Goal: Information Seeking & Learning: Learn about a topic

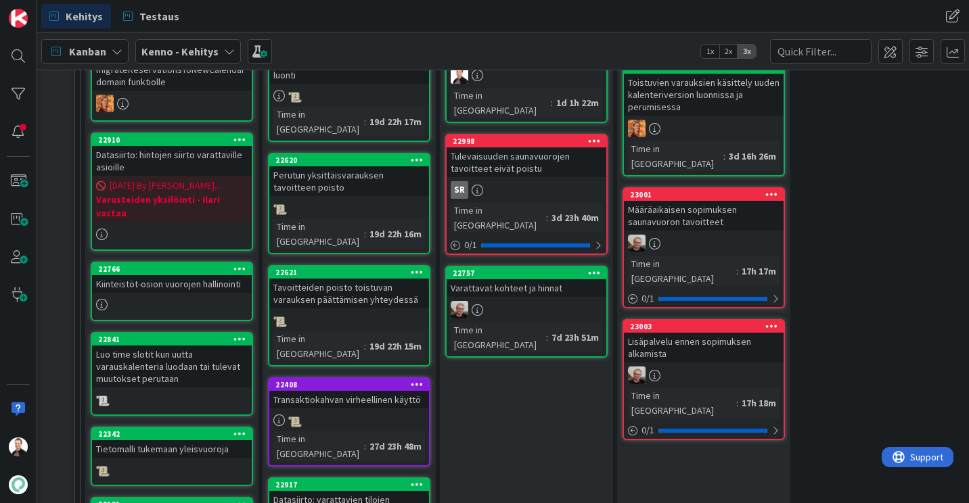
scroll to position [541, 0]
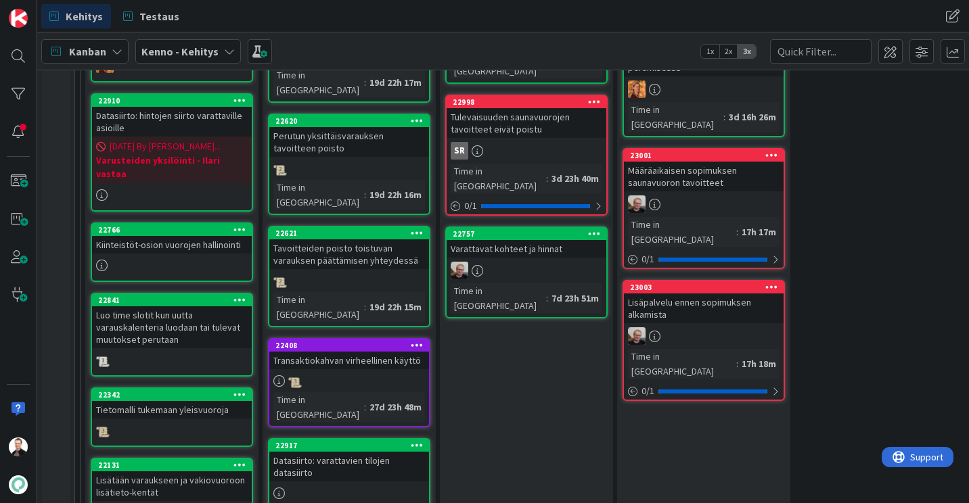
click at [352, 239] on div "Tavoitteiden poisto toistuvan varauksen päättämisen yhteydessä" at bounding box center [349, 254] width 160 height 30
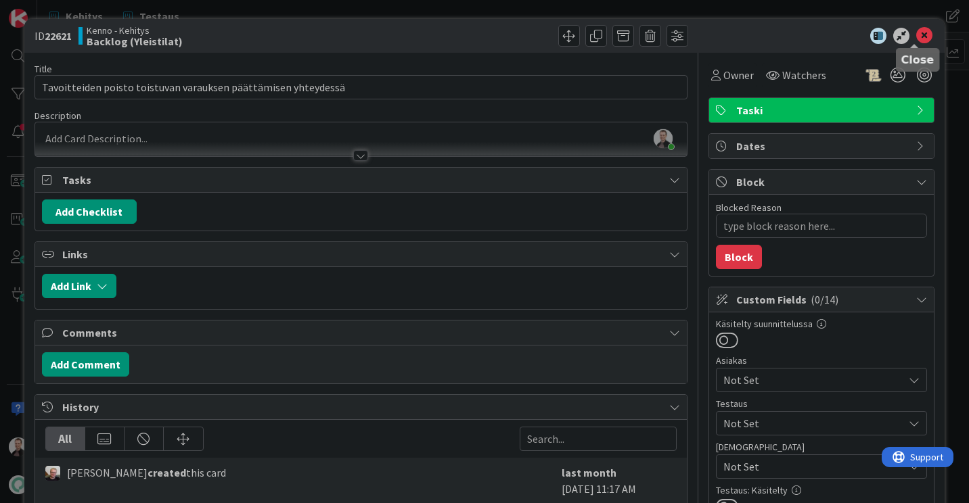
click at [916, 32] on icon at bounding box center [924, 36] width 16 height 16
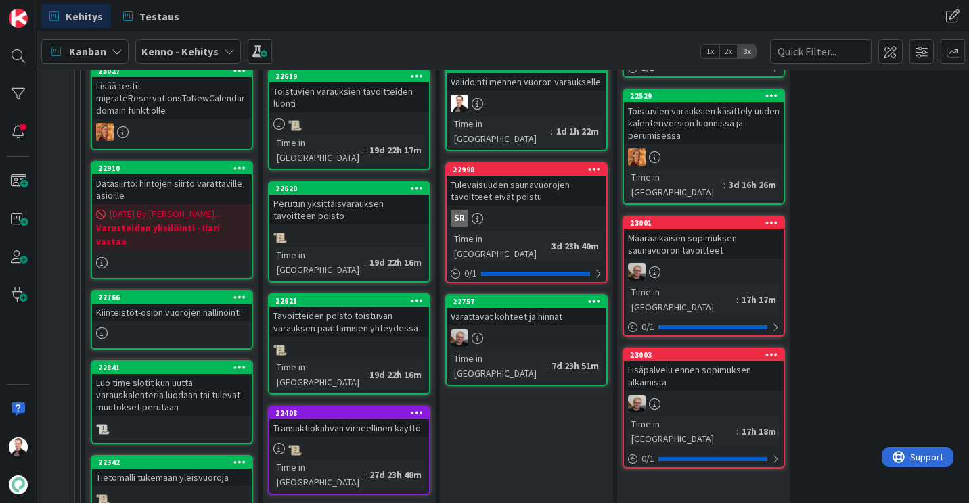
click at [329, 195] on div "Perutun yksittäisvarauksen tavoitteen poisto" at bounding box center [349, 210] width 160 height 30
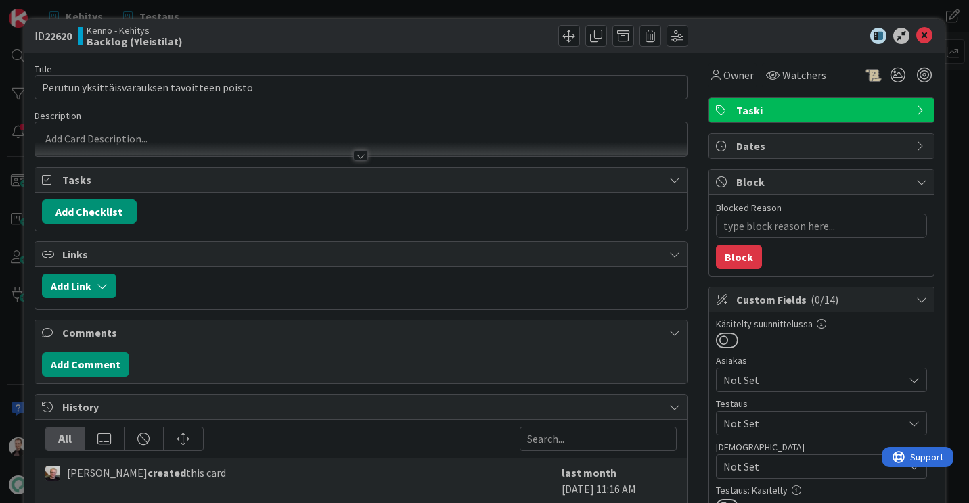
click at [353, 151] on div at bounding box center [360, 155] width 15 height 11
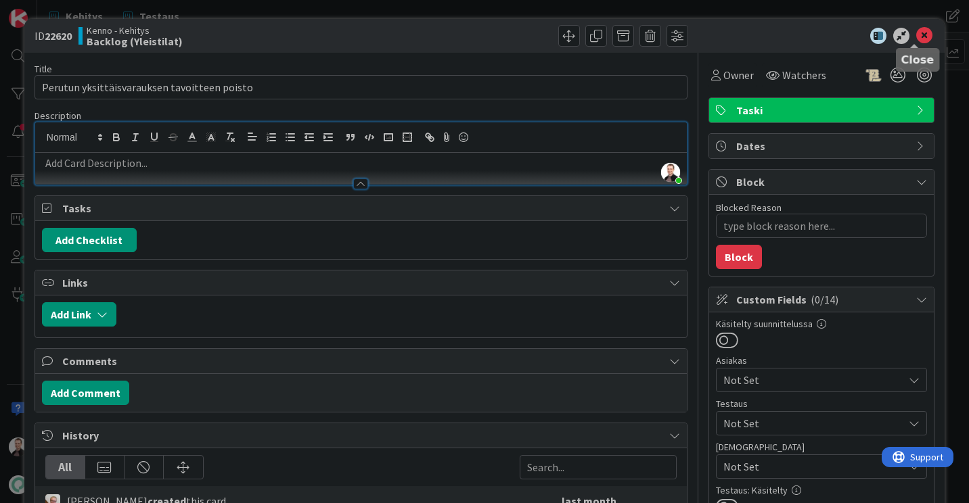
click at [921, 35] on icon at bounding box center [924, 36] width 16 height 16
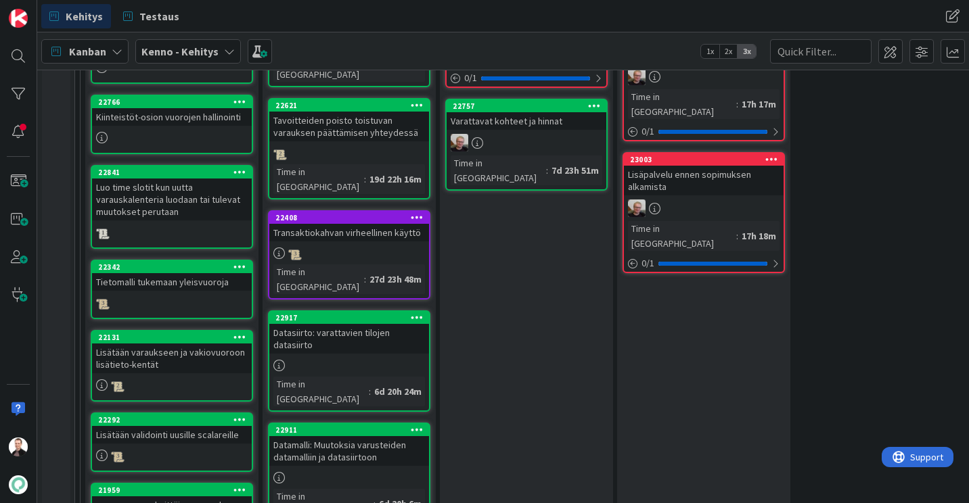
scroll to position [677, 0]
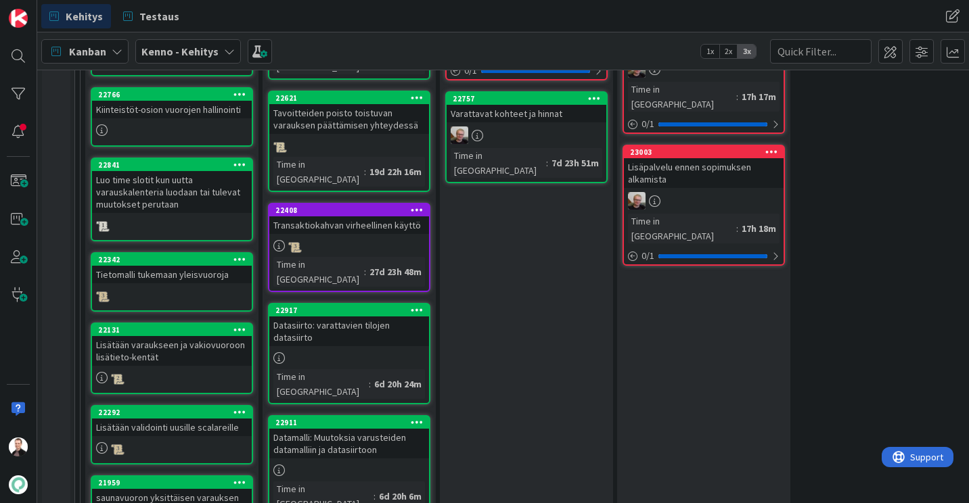
click at [175, 176] on div "Luo time slotit kun uutta varauskalenteria luodaan tai tulevat muutokset peruta…" at bounding box center [172, 192] width 160 height 42
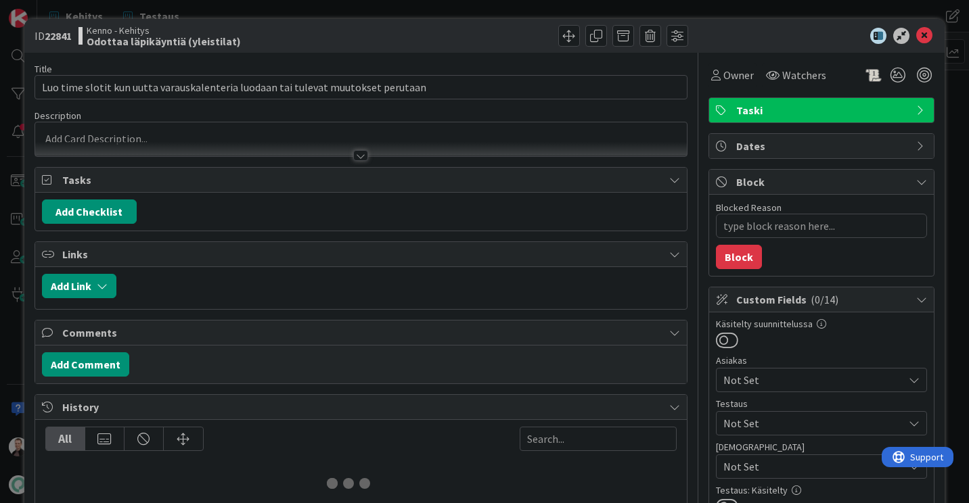
type textarea "x"
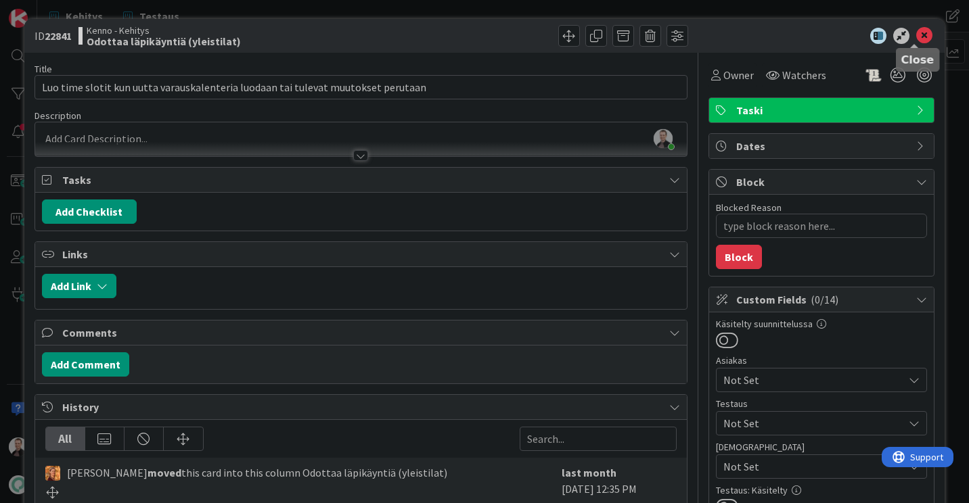
click at [919, 39] on icon at bounding box center [924, 36] width 16 height 16
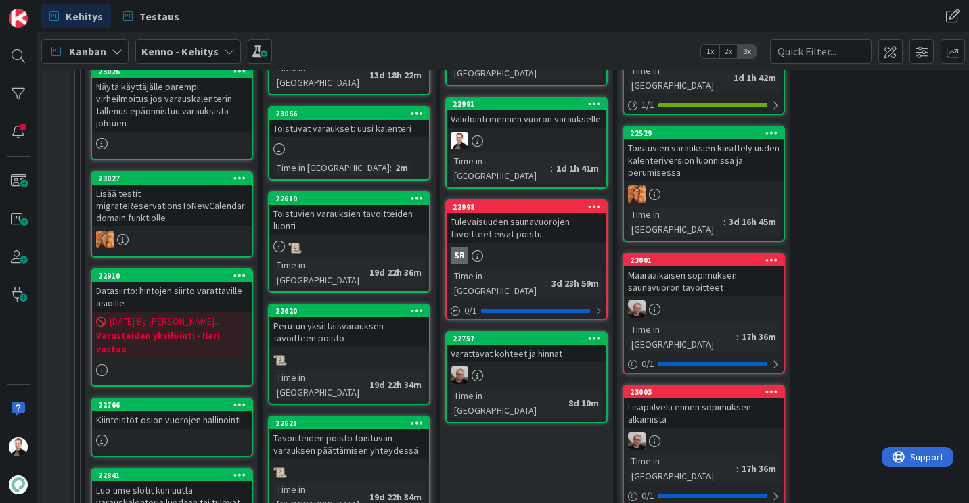
scroll to position [338, 0]
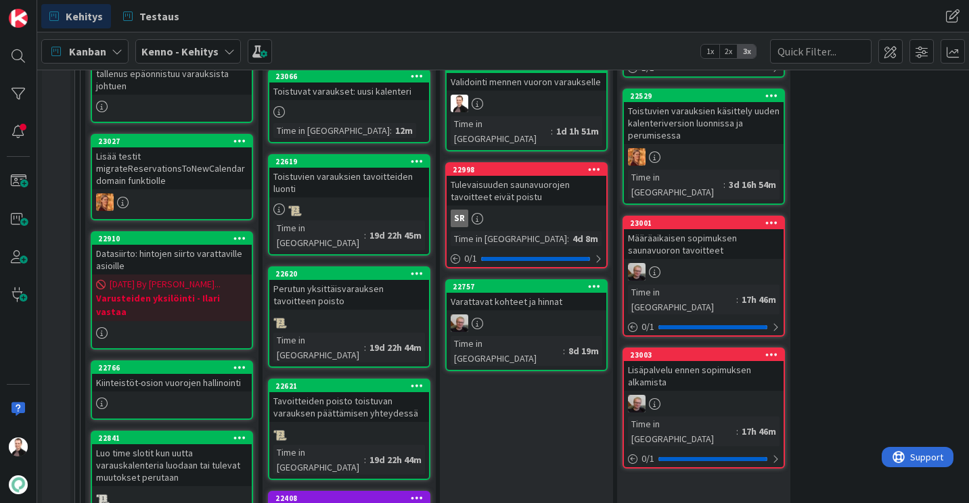
scroll to position [338, 0]
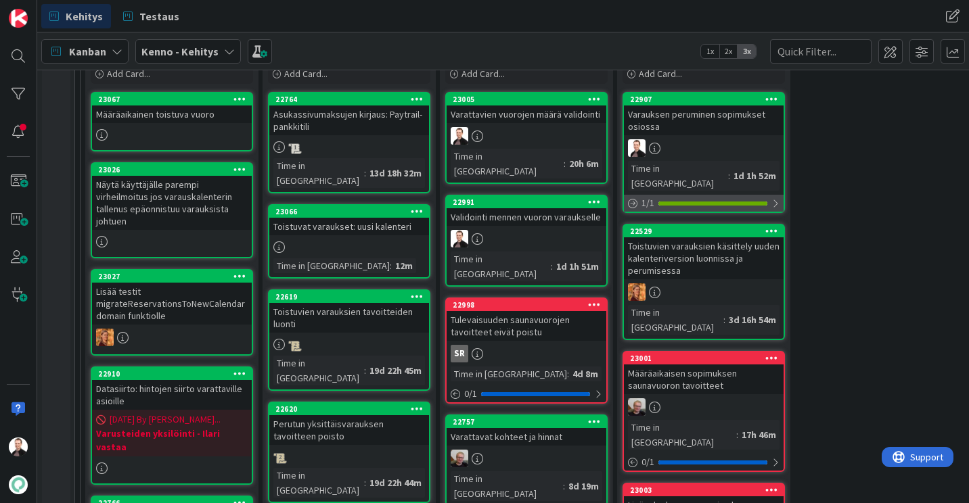
click at [717, 202] on div at bounding box center [712, 204] width 109 height 4
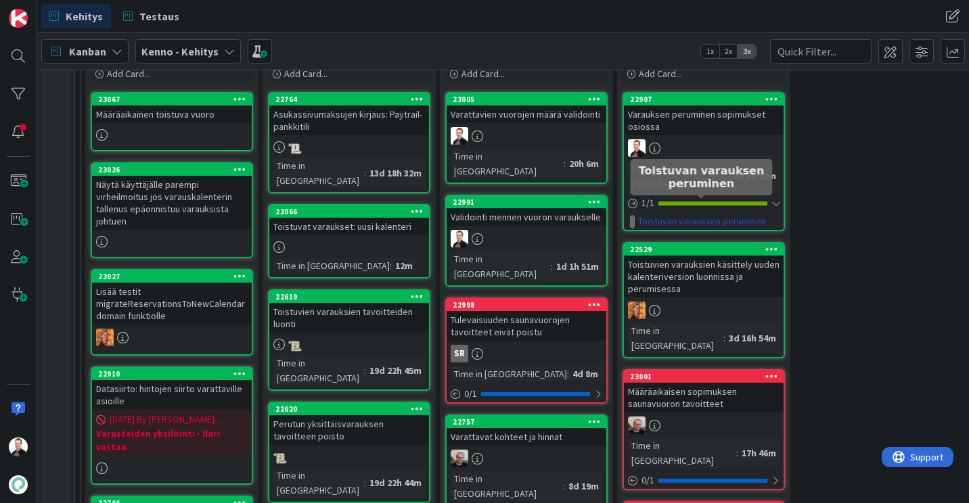
click at [707, 214] on link "Toistuvan varauksen peruminen" at bounding box center [702, 221] width 128 height 14
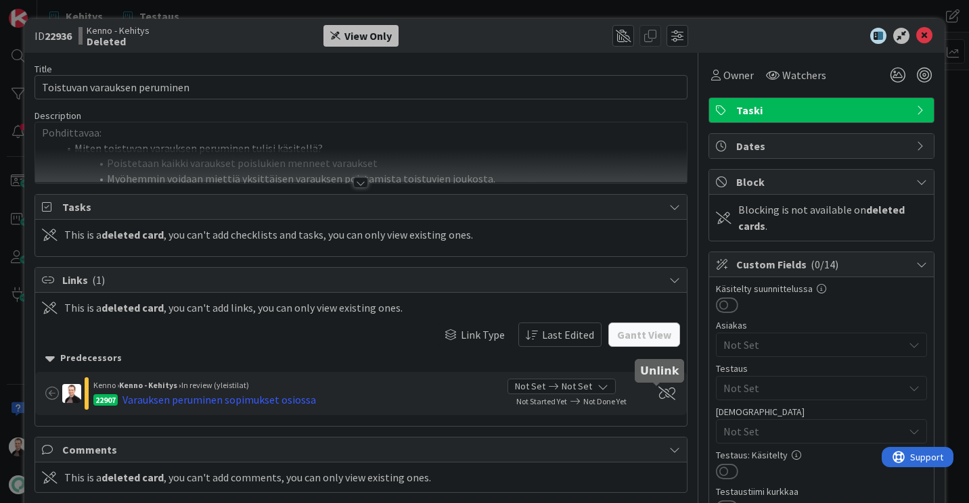
click at [658, 393] on span at bounding box center [666, 394] width 17 height 14
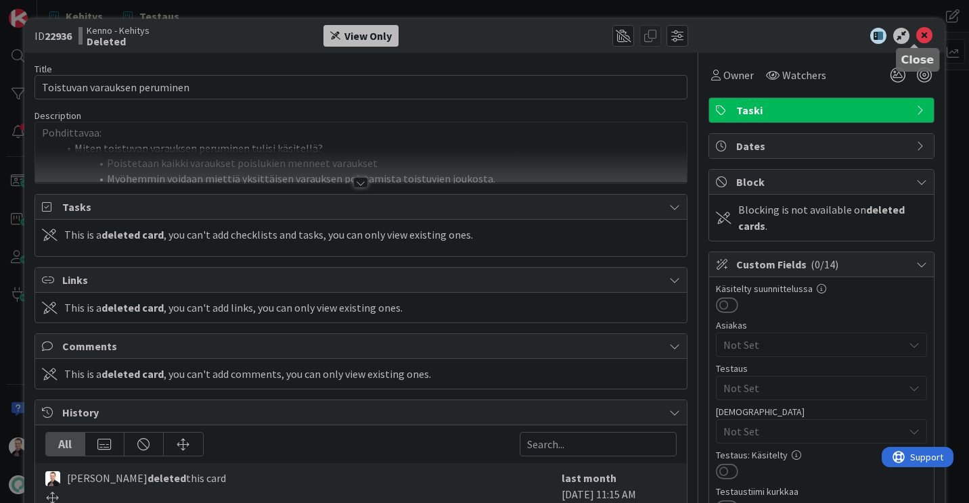
click at [916, 32] on icon at bounding box center [924, 36] width 16 height 16
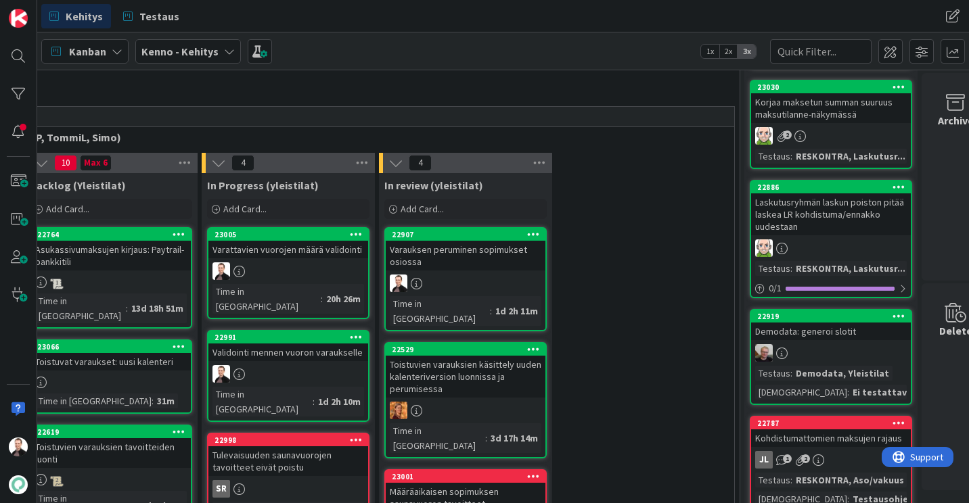
scroll to position [203, 239]
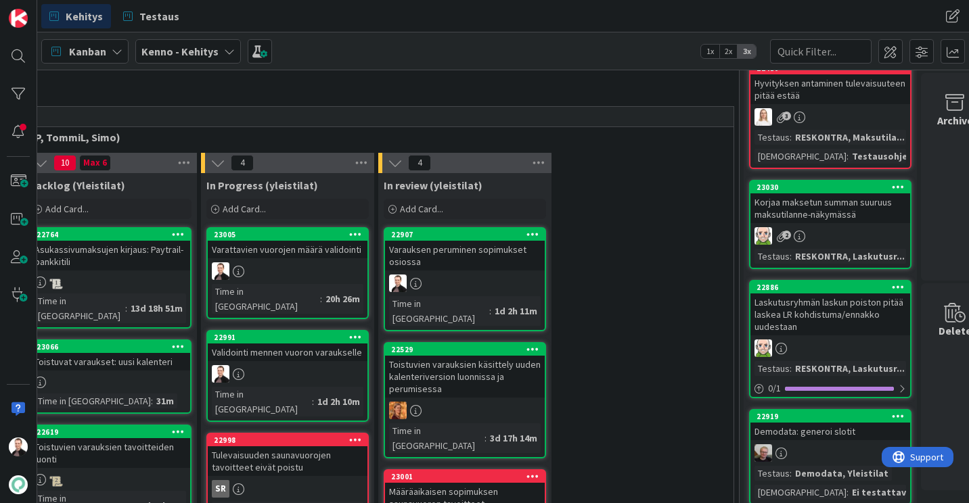
click at [291, 344] on div "Validointi mennen vuoron varaukselle" at bounding box center [288, 353] width 160 height 18
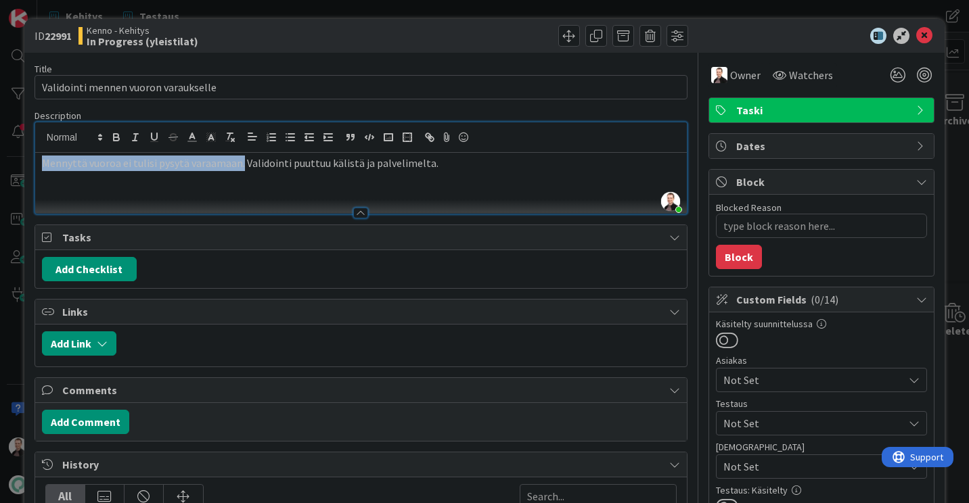
drag, startPoint x: 239, startPoint y: 138, endPoint x: 41, endPoint y: 172, distance: 200.4
click at [41, 172] on div "Mennyttä vuoroa ei tulisi pysytä varaamaan. Validointi puuttuu kälistä ja palve…" at bounding box center [361, 183] width 652 height 61
copy p "Mennyttä vuoroa ei tulisi pysytä varaamaan."
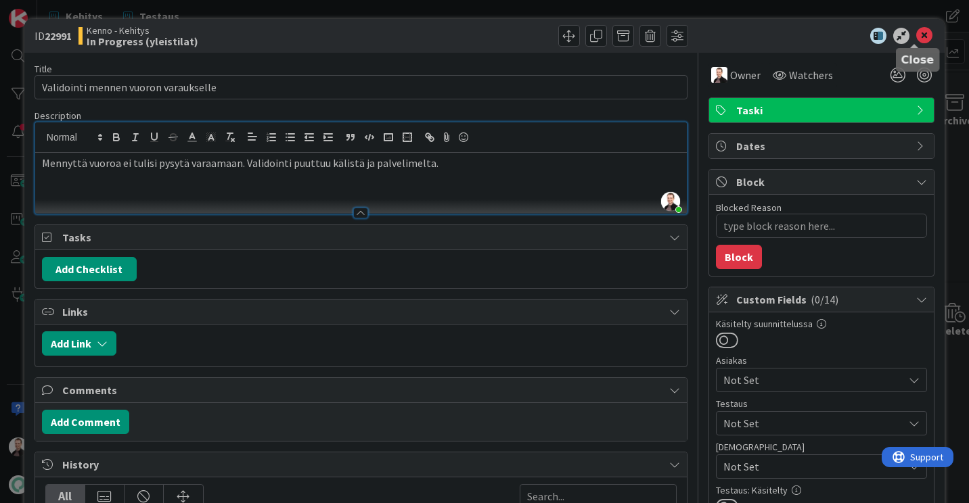
click at [920, 41] on icon at bounding box center [924, 36] width 16 height 16
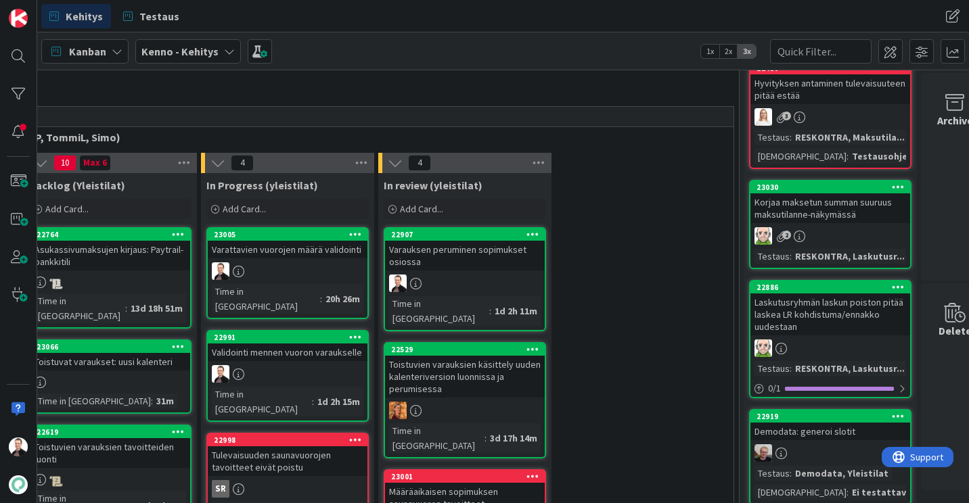
click at [485, 249] on div "Varauksen peruminen sopimukset osiossa" at bounding box center [465, 256] width 160 height 30
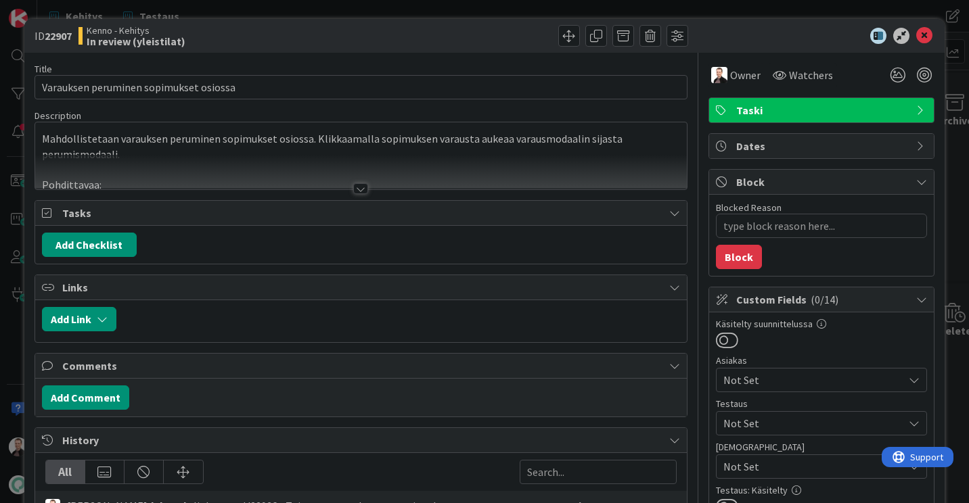
click at [356, 191] on div at bounding box center [360, 188] width 15 height 11
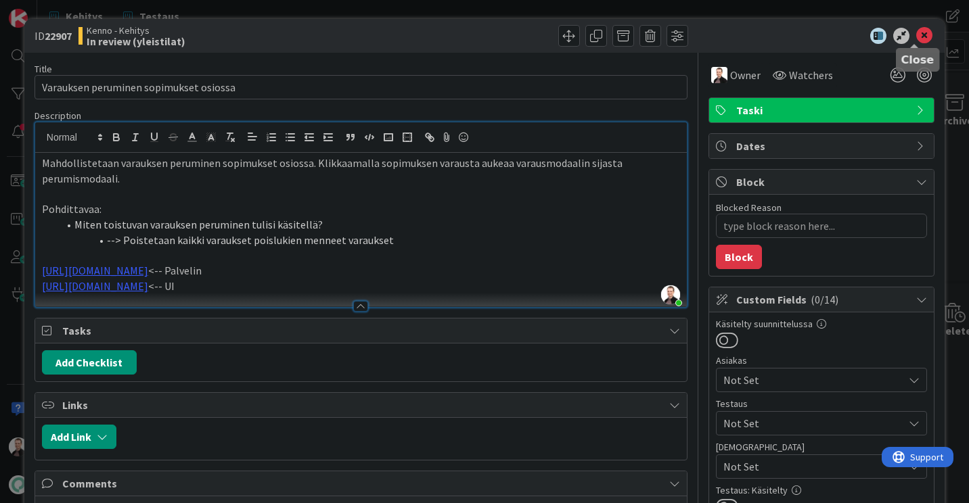
click at [919, 36] on icon at bounding box center [924, 36] width 16 height 16
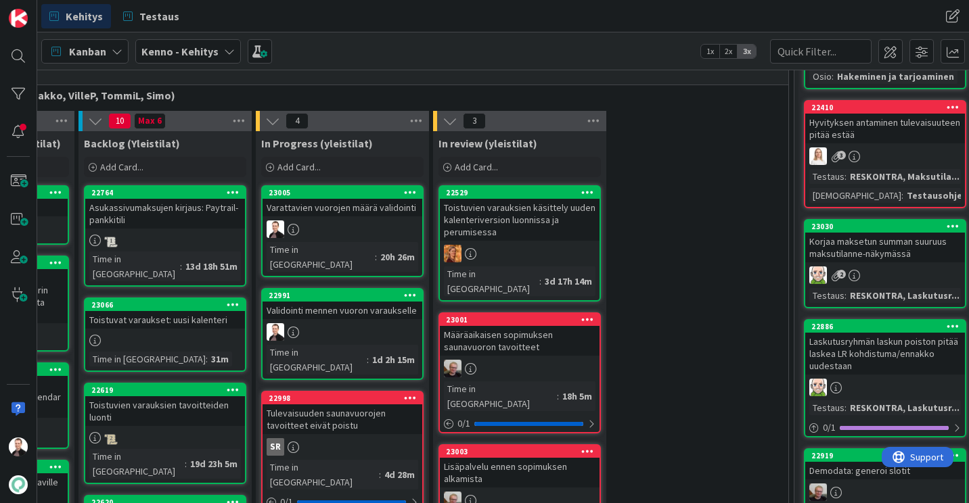
scroll to position [271, 184]
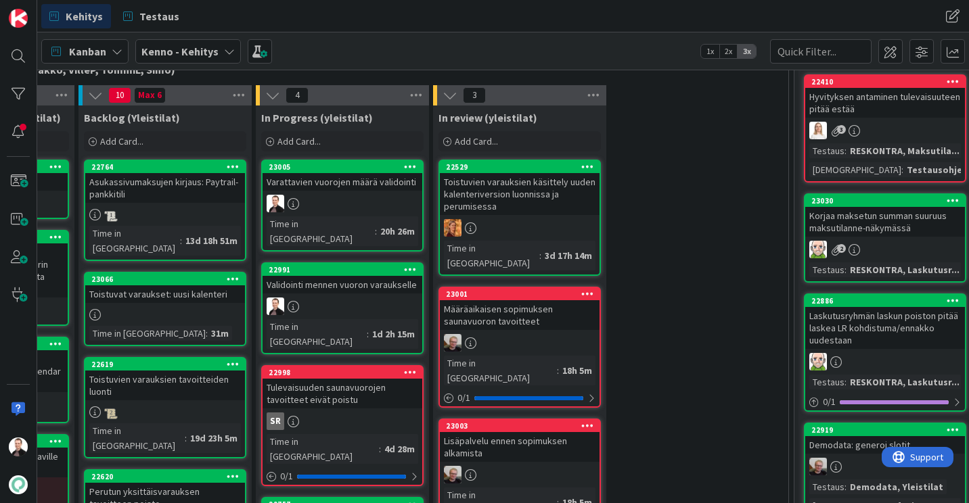
click at [340, 276] on div "Validointi mennen vuoron varaukselle" at bounding box center [343, 285] width 160 height 18
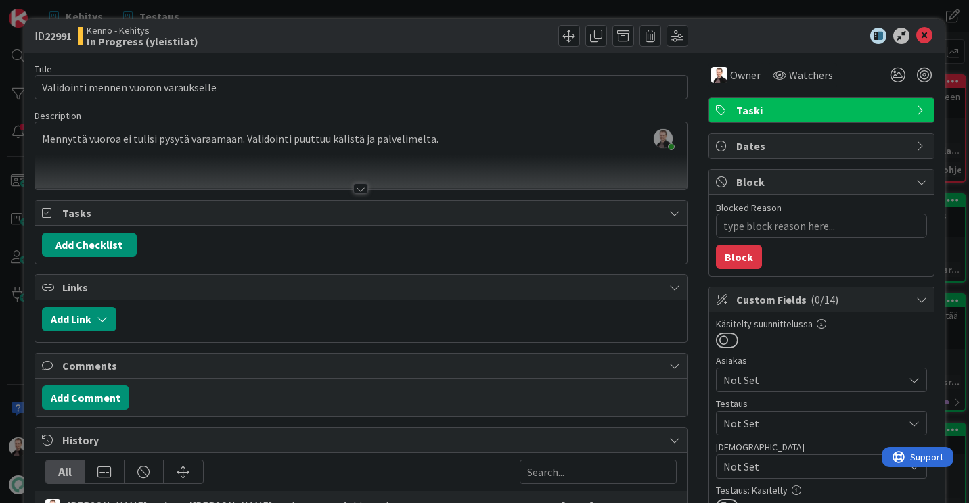
click at [344, 151] on div "[PERSON_NAME] just joined Mennyttä vuoroa ei tulisi pysytä varaamaan. Validoint…" at bounding box center [361, 155] width 652 height 67
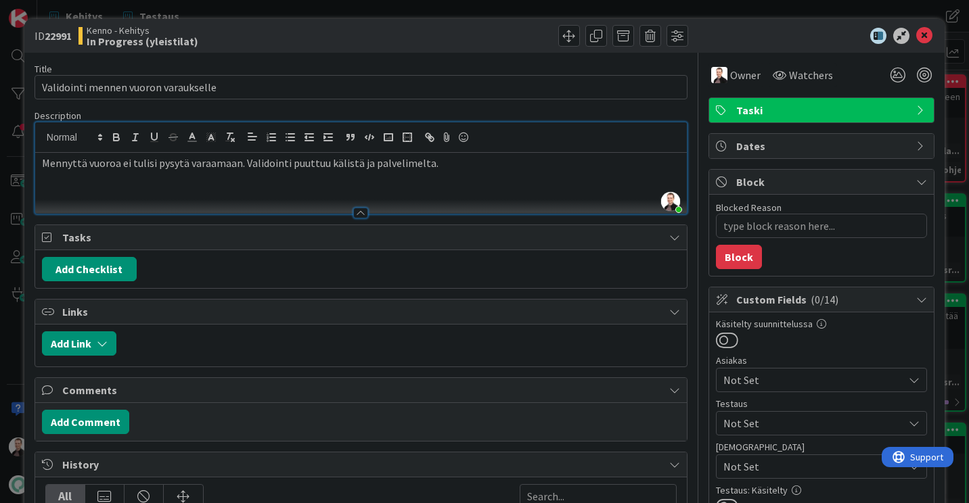
click at [452, 158] on p "Mennyttä vuoroa ei tulisi pysytä varaamaan. Validointi puuttuu kälistä ja palve…" at bounding box center [361, 164] width 638 height 16
paste div
type textarea "x"
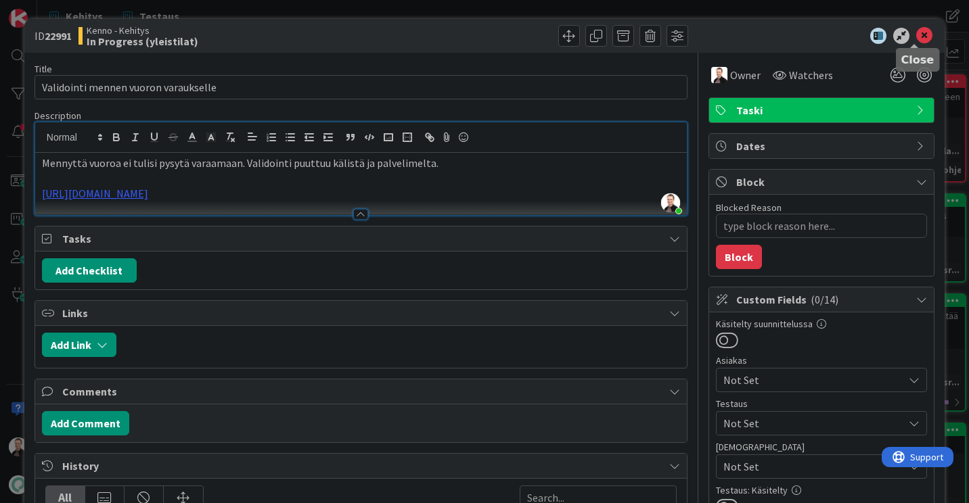
click at [916, 32] on icon at bounding box center [924, 36] width 16 height 16
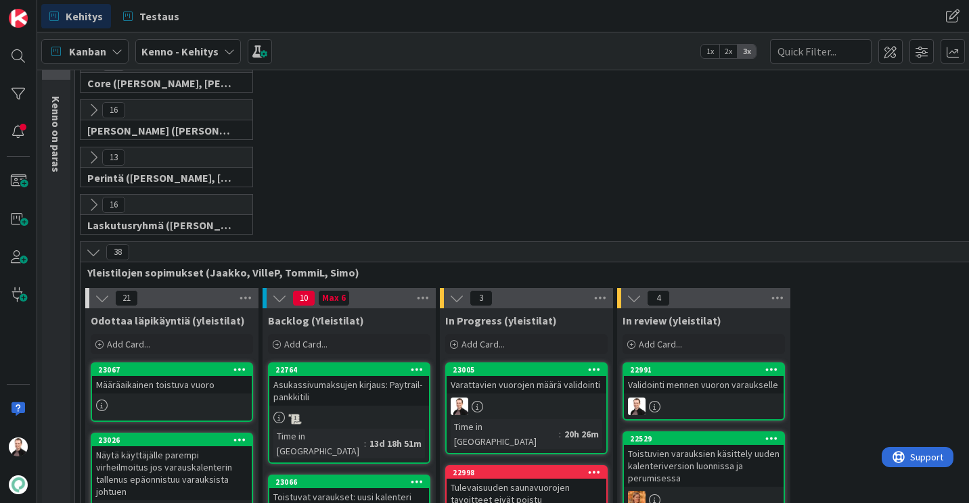
scroll to position [271, 0]
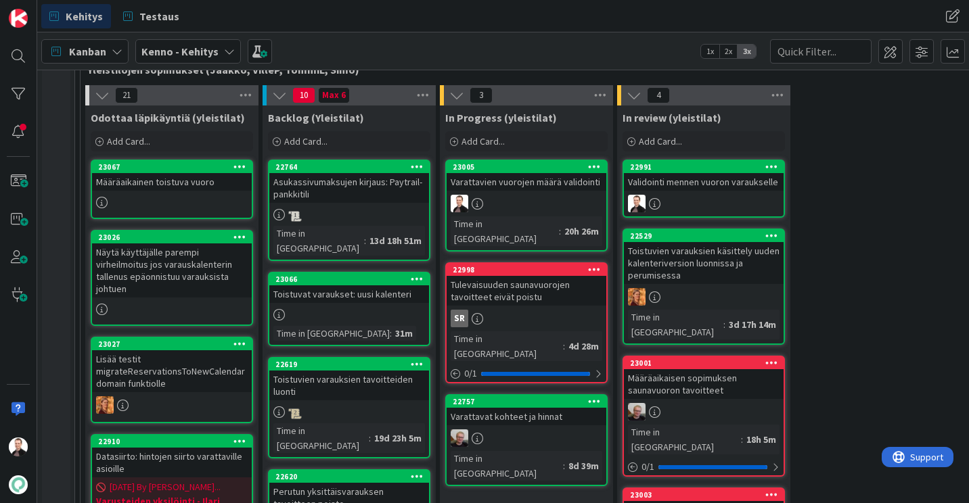
click at [501, 175] on div "Varattavien vuorojen määrä validointi" at bounding box center [527, 182] width 160 height 18
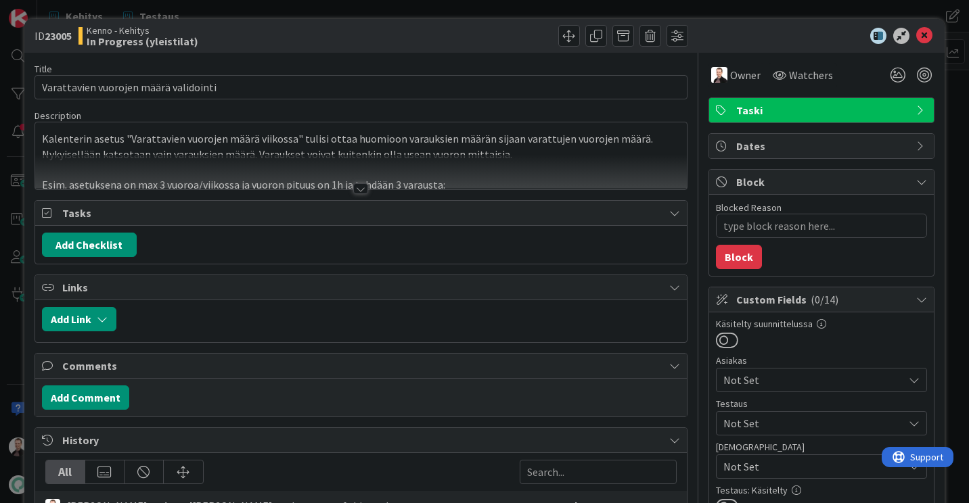
click at [357, 190] on div at bounding box center [360, 188] width 15 height 11
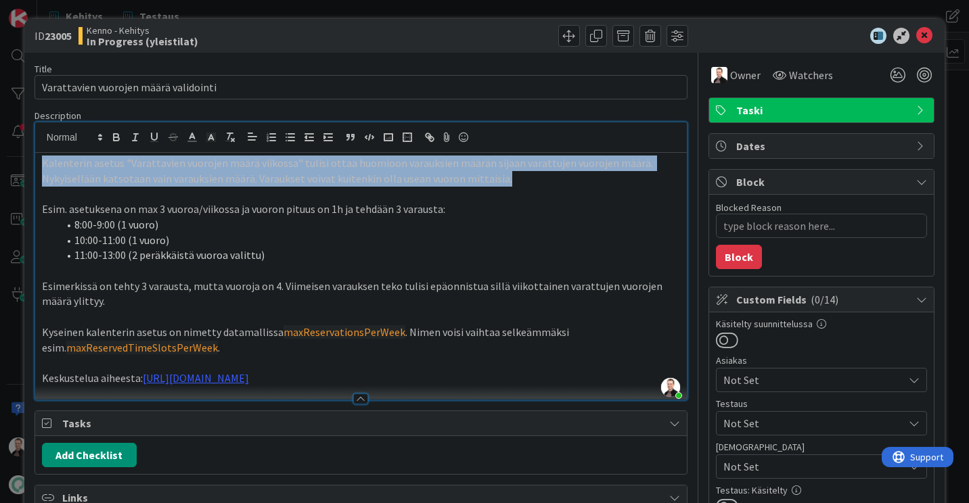
drag, startPoint x: 507, startPoint y: 177, endPoint x: 43, endPoint y: 158, distance: 465.2
click at [43, 158] on p "Kalenterin asetus "Varattavien vuorojen määrä viikossa" tulisi ottaa huomioon v…" at bounding box center [361, 171] width 638 height 30
copy p "Kalenterin asetus "Varattavien vuorojen määrä viikossa" tulisi ottaa huomioon v…"
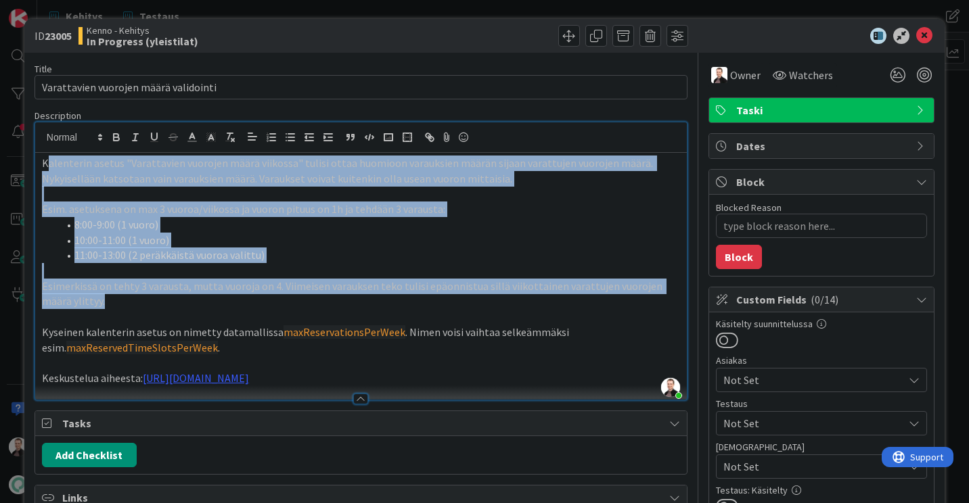
drag, startPoint x: 141, startPoint y: 300, endPoint x: 45, endPoint y: 162, distance: 168.2
click at [45, 162] on div "Kalenterin asetus "Varattavien vuorojen määrä viikossa" tulisi ottaa huomioon v…" at bounding box center [361, 276] width 652 height 247
drag, startPoint x: 43, startPoint y: 160, endPoint x: 123, endPoint y: 296, distance: 157.1
click at [123, 296] on div "Kalenterin asetus "Varattavien vuorojen määrä viikossa" tulisi ottaa huomioon v…" at bounding box center [361, 276] width 652 height 247
copy div "Kalenterin asetus "Varattavien vuorojen määrä viikossa" tulisi ottaa huomioon v…"
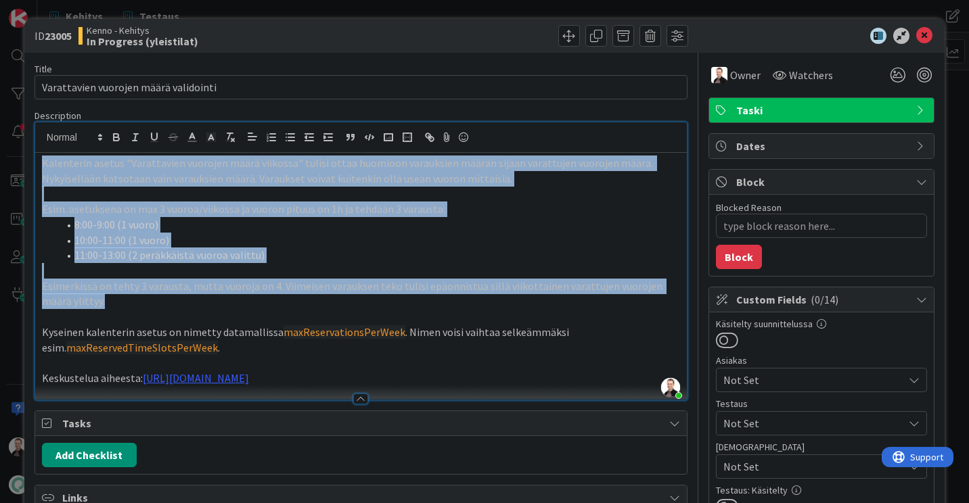
click at [401, 223] on li "8:00-9:00 (1 vuoro)" at bounding box center [369, 225] width 622 height 16
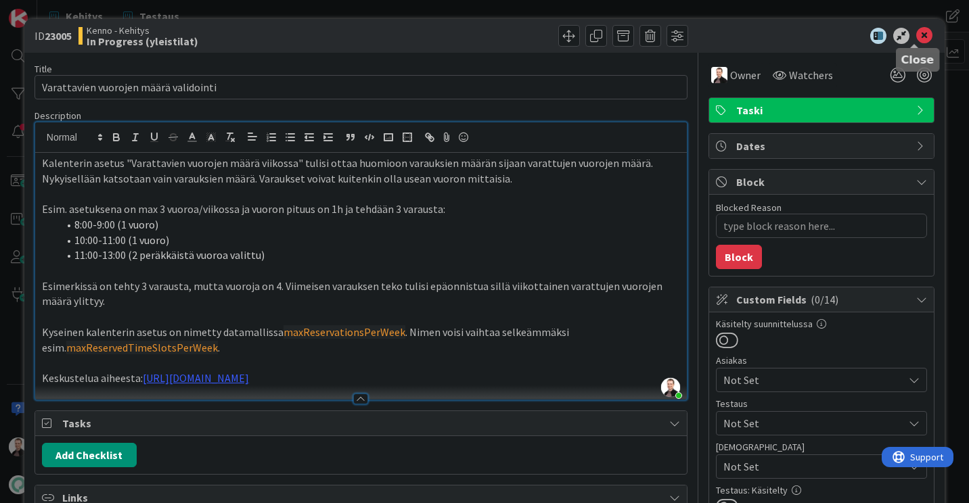
click at [916, 39] on icon at bounding box center [924, 36] width 16 height 16
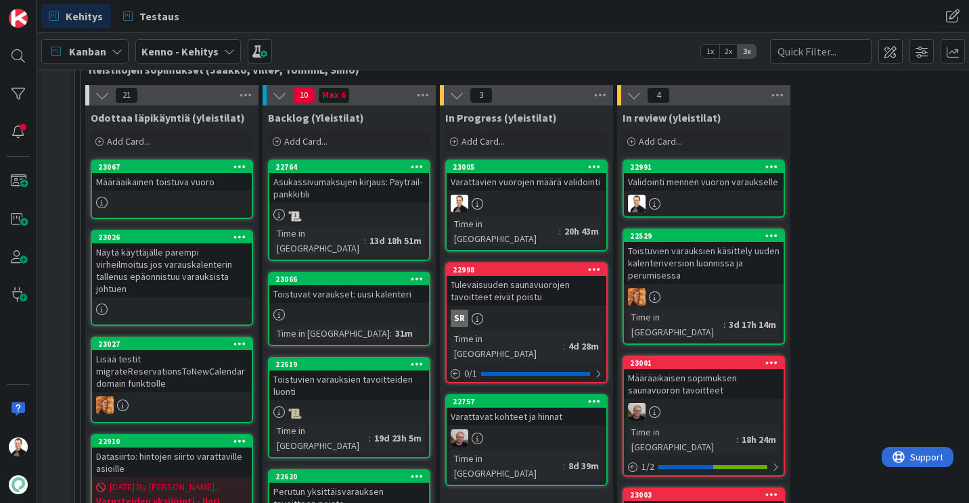
click at [534, 186] on div "Varattavien vuorojen määrä validointi" at bounding box center [527, 182] width 160 height 18
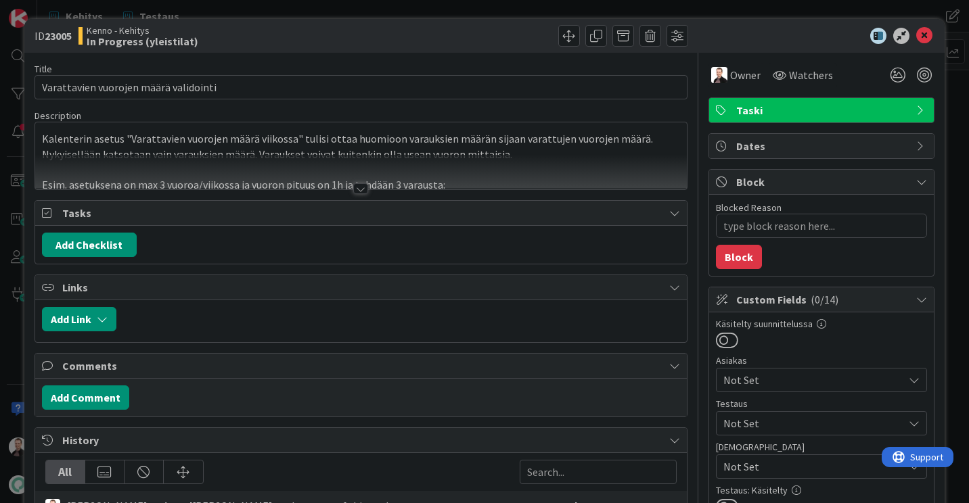
click at [357, 186] on div at bounding box center [360, 188] width 15 height 11
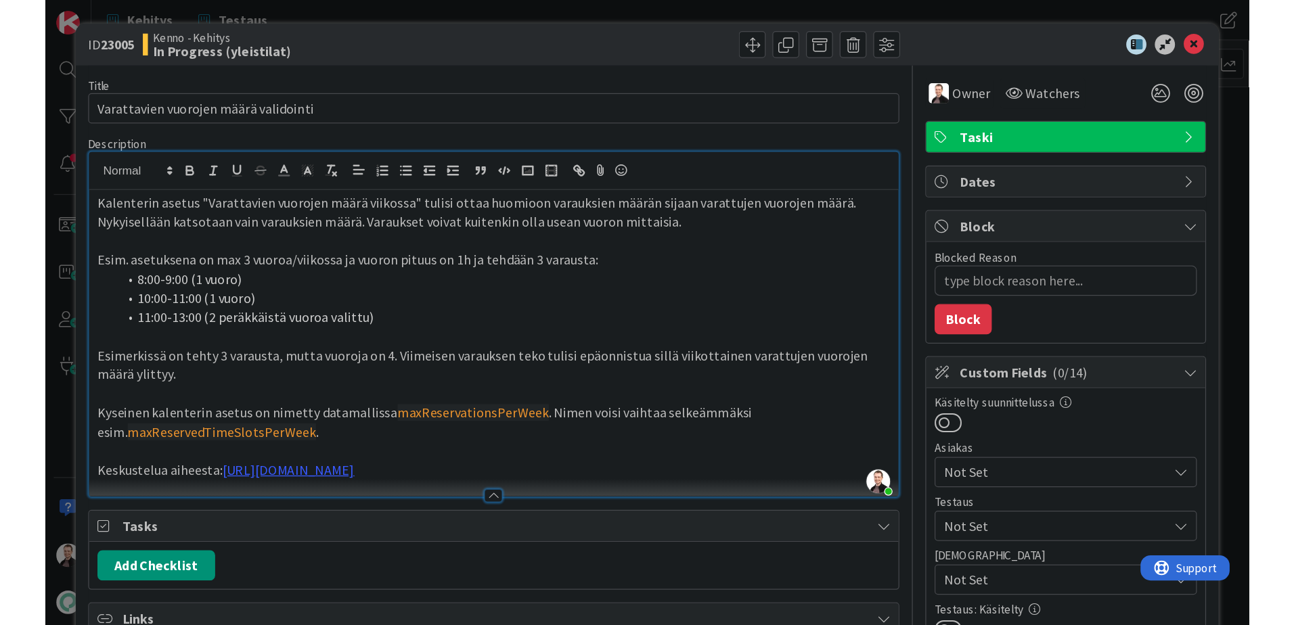
scroll to position [271, 0]
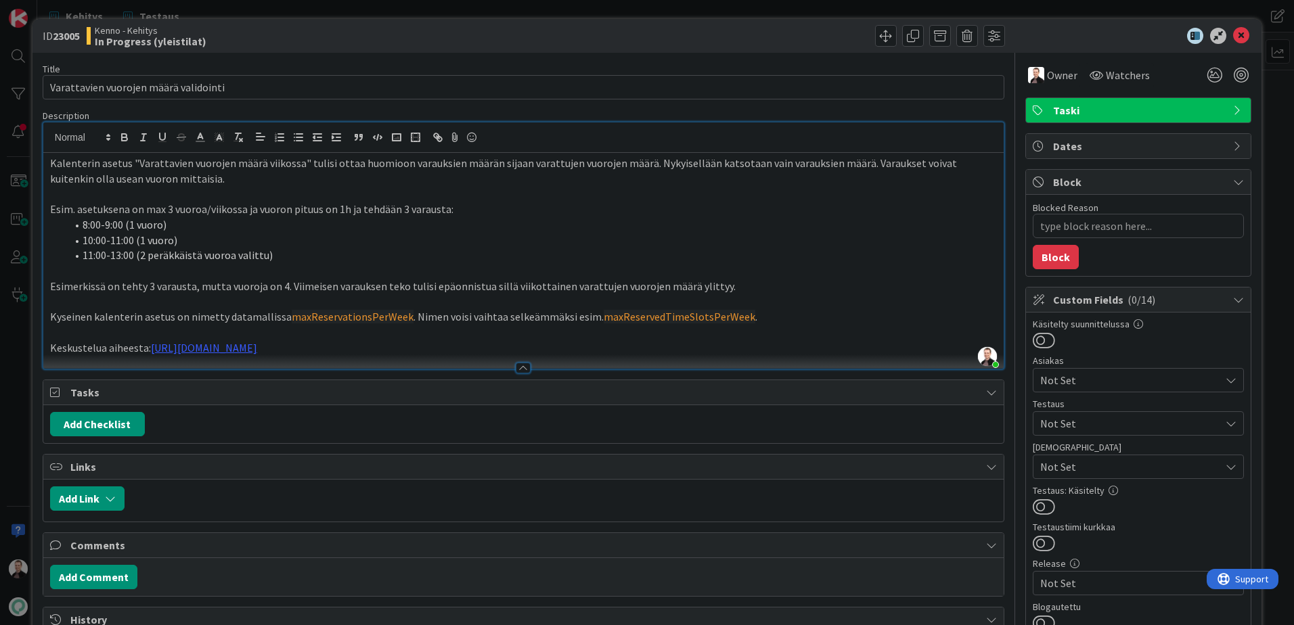
type textarea "x"
